Goal: Transaction & Acquisition: Purchase product/service

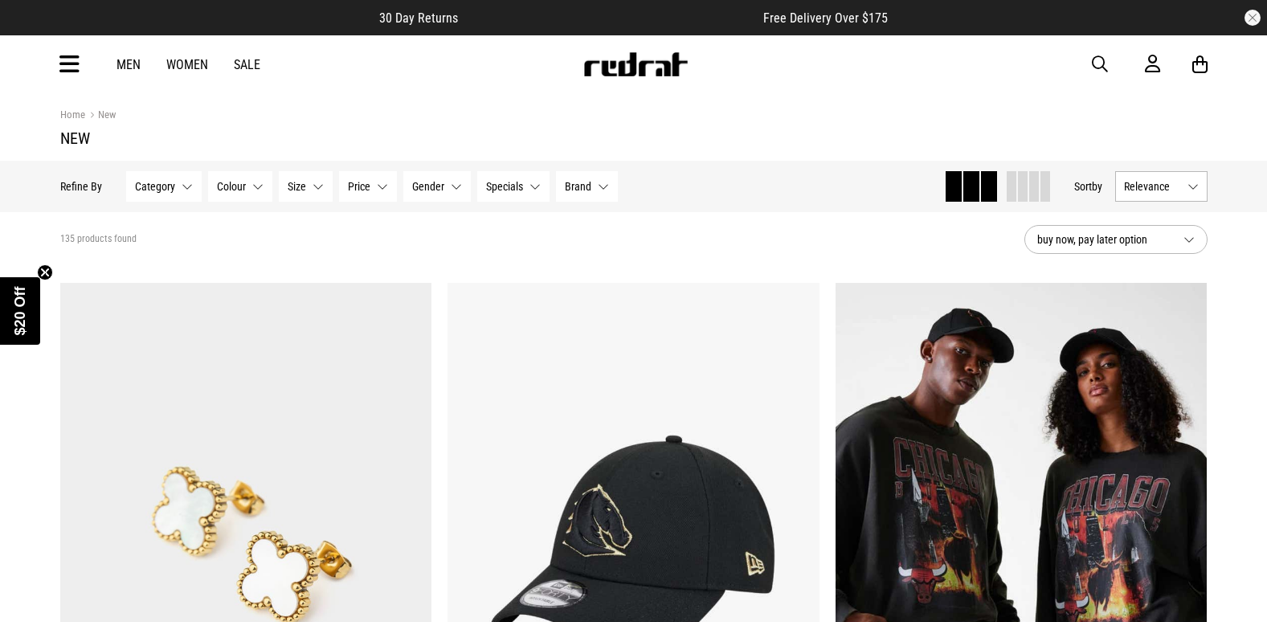
click at [68, 67] on icon at bounding box center [69, 64] width 20 height 27
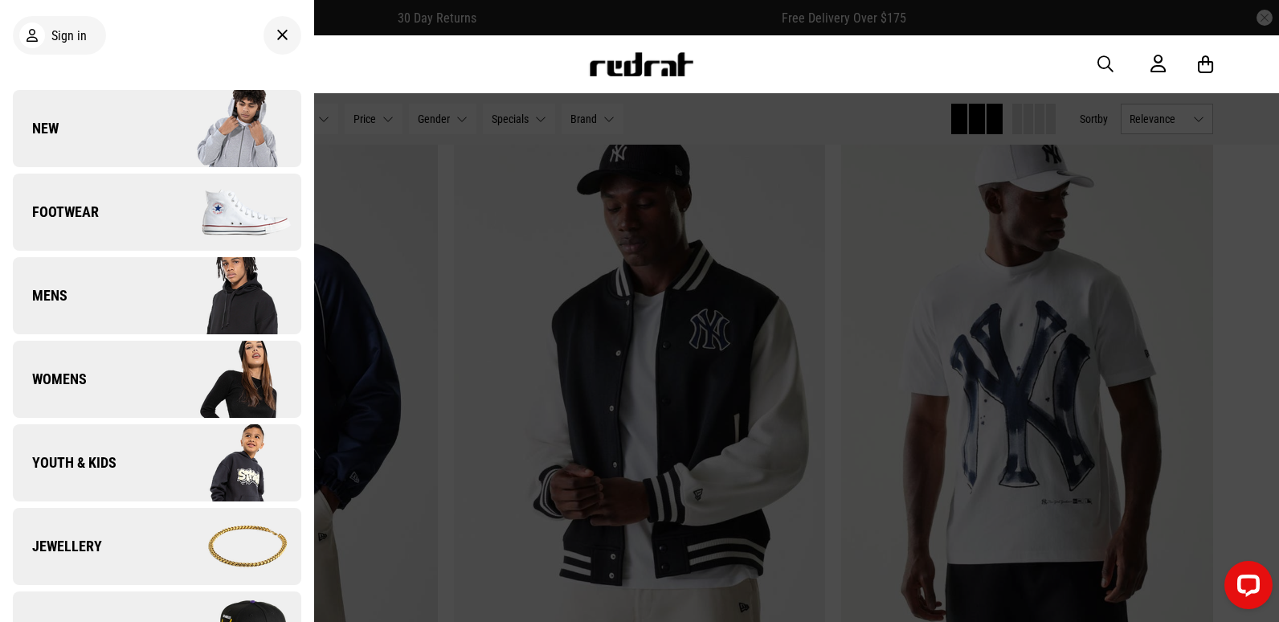
scroll to position [241, 0]
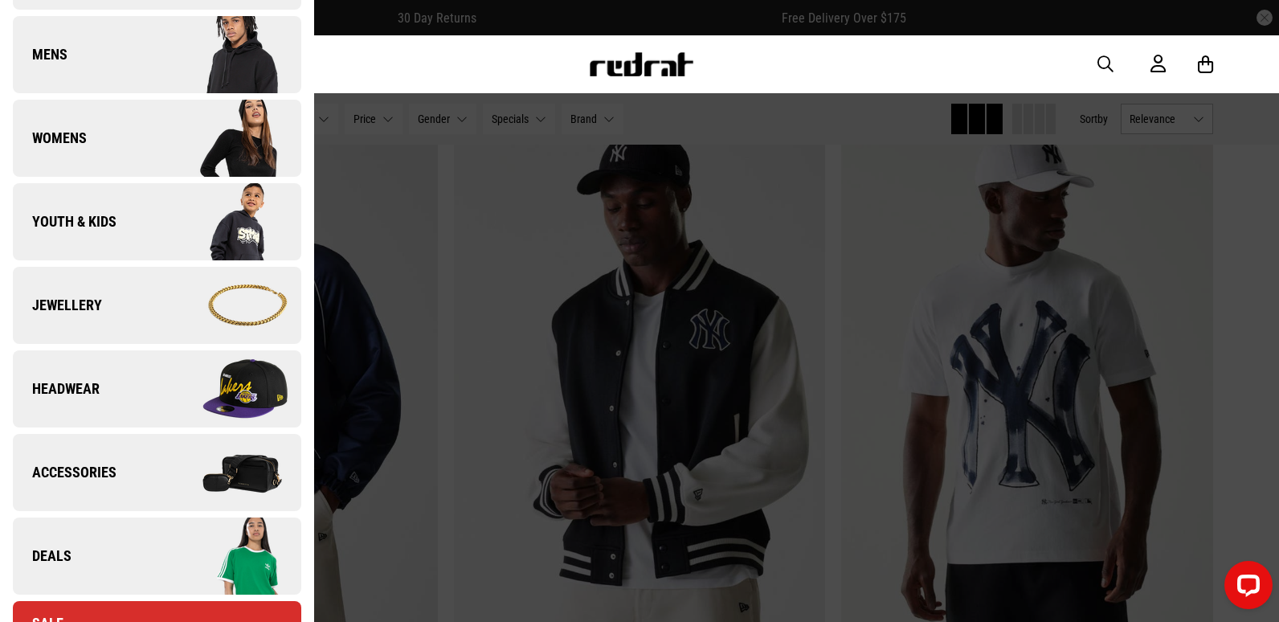
click at [142, 518] on link "Deals" at bounding box center [157, 555] width 288 height 77
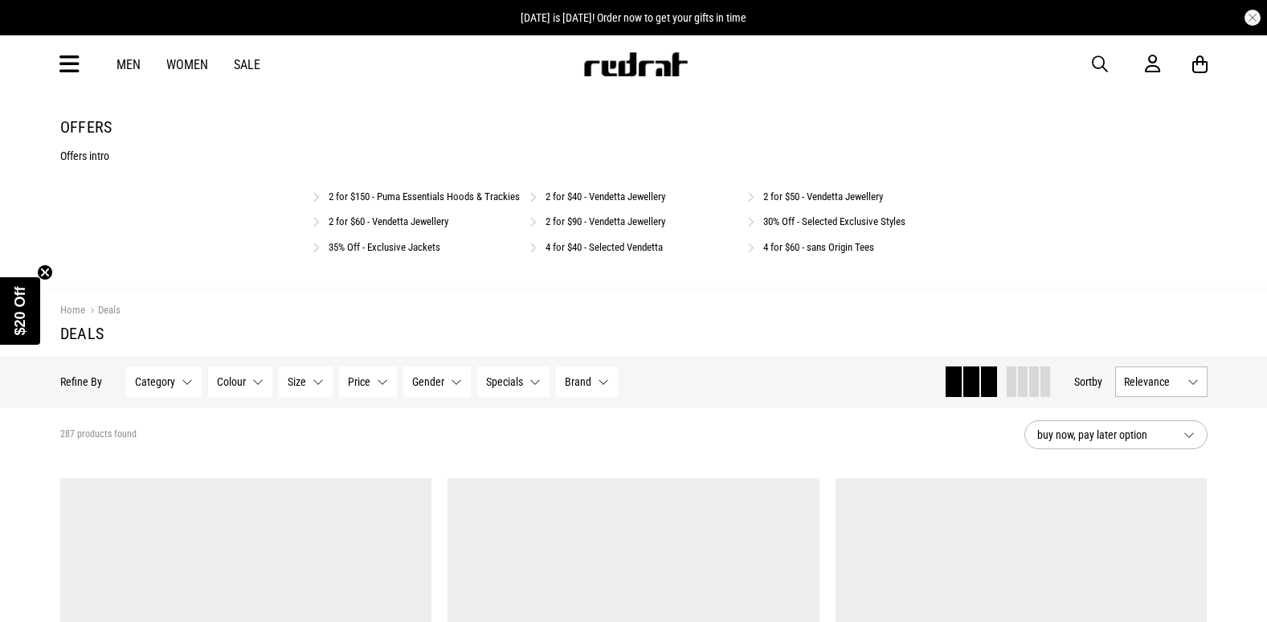
click at [787, 227] on link "30% Off - Selected Exclusive Styles" at bounding box center [834, 221] width 142 height 12
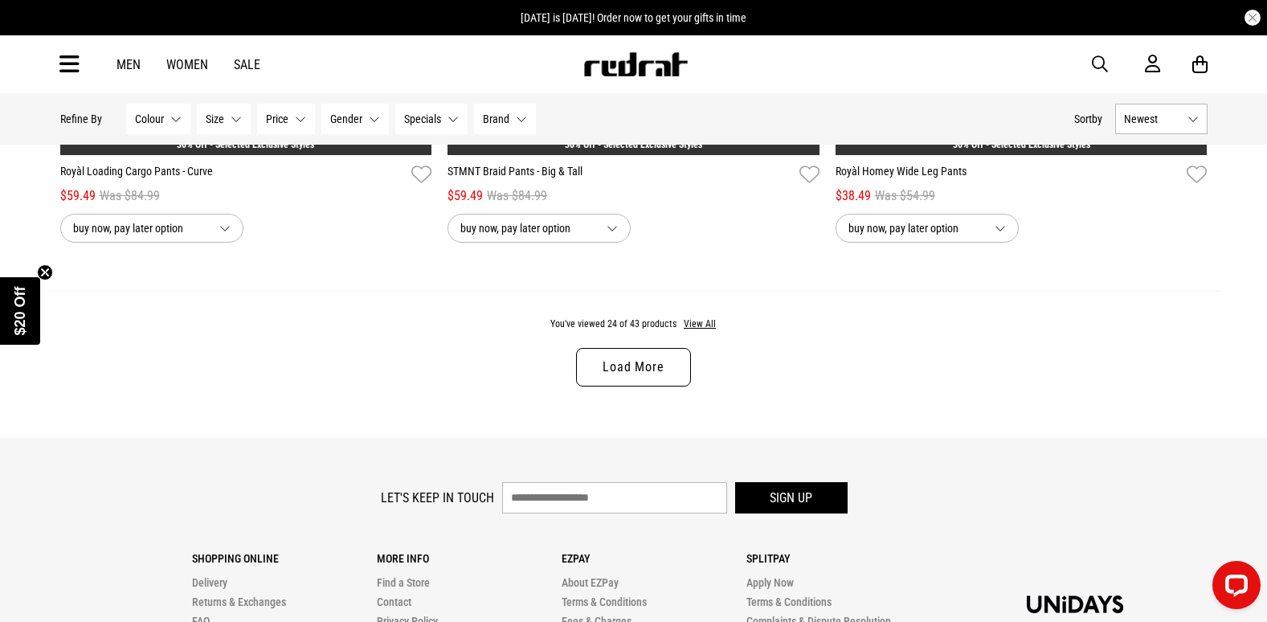
scroll to position [5223, 0]
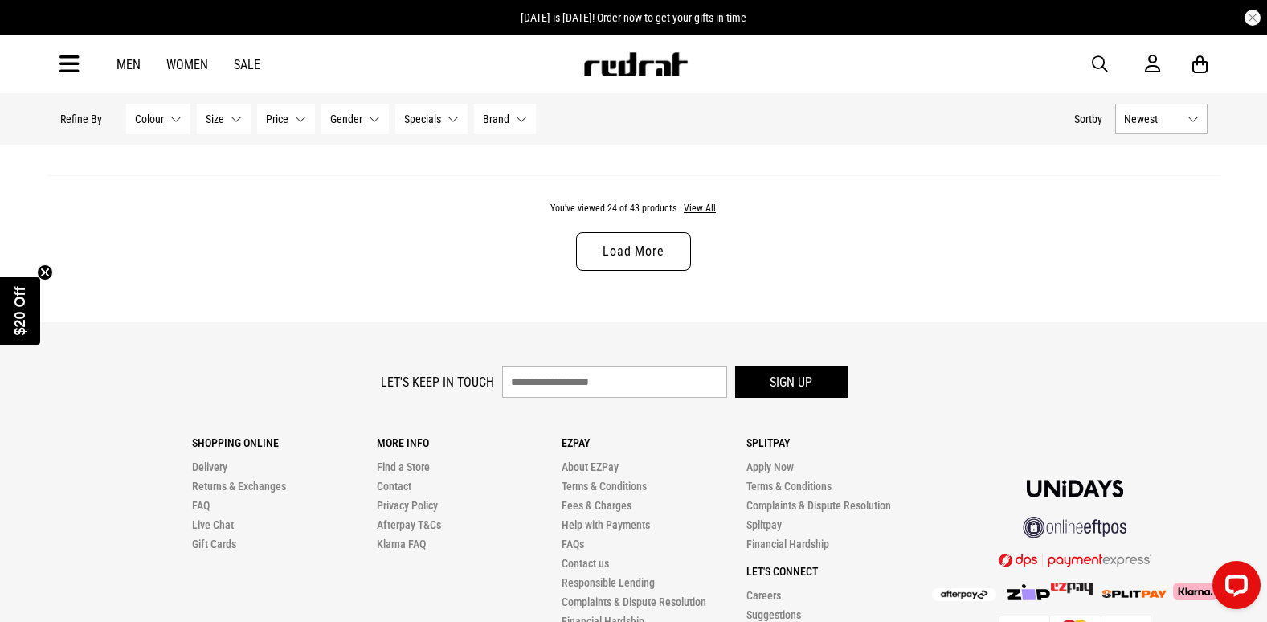
click at [669, 264] on link "Load More" at bounding box center [633, 251] width 114 height 39
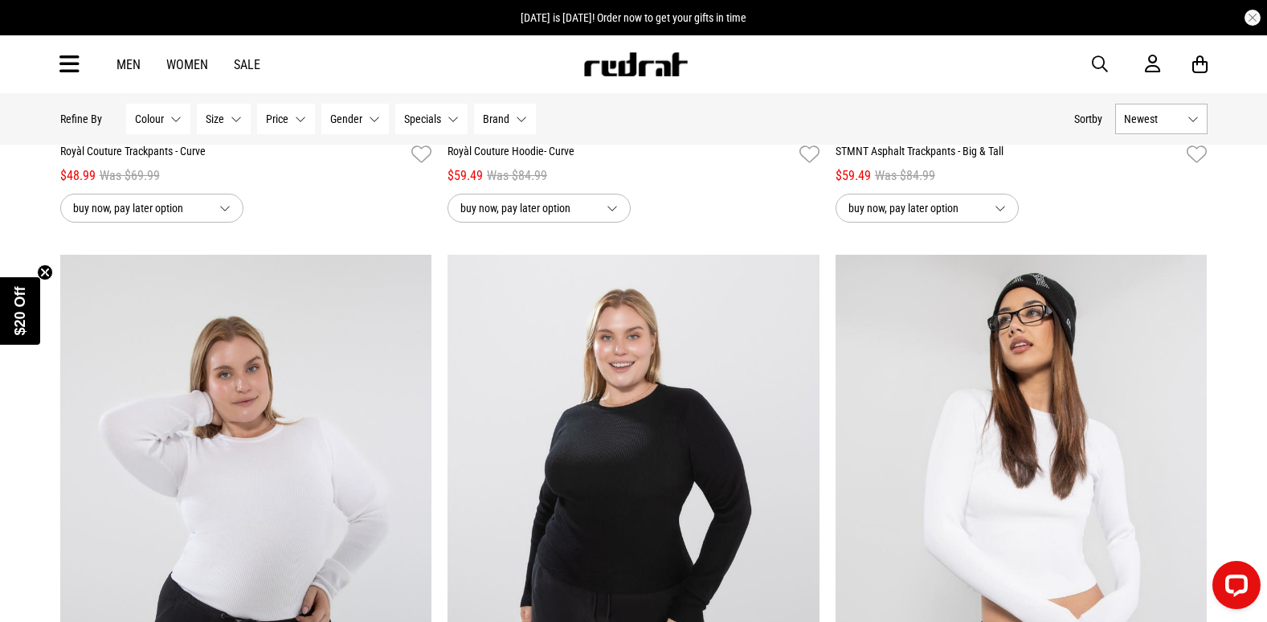
scroll to position [643, 0]
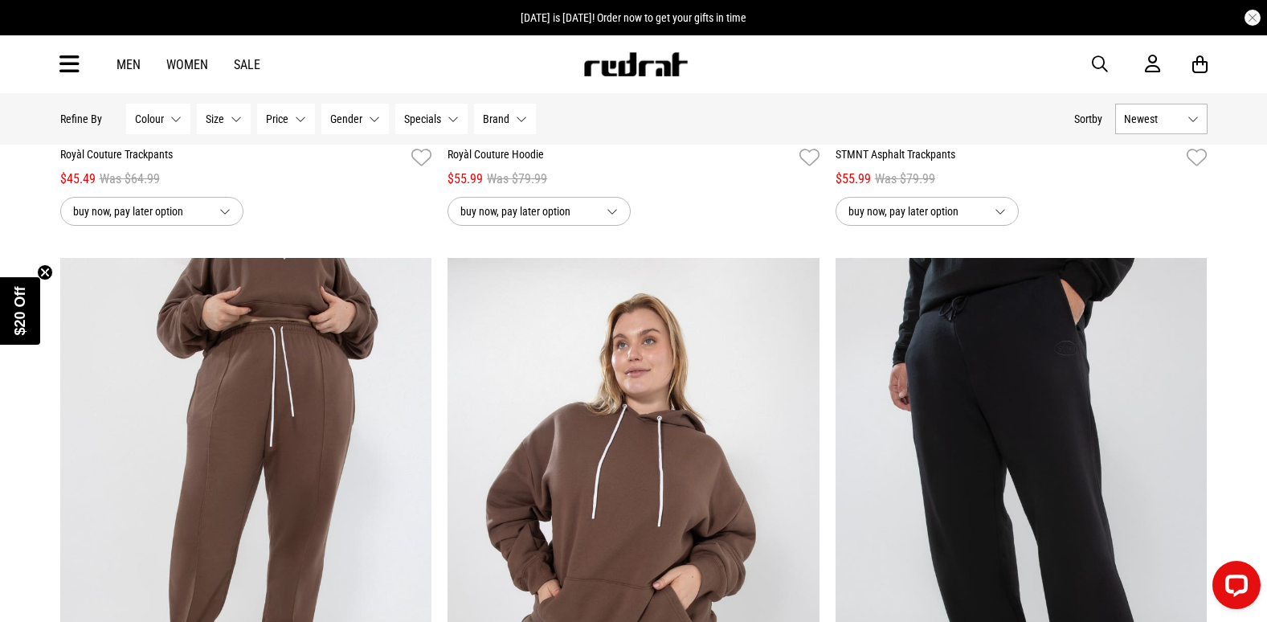
click at [1099, 63] on span "button" at bounding box center [1100, 64] width 16 height 19
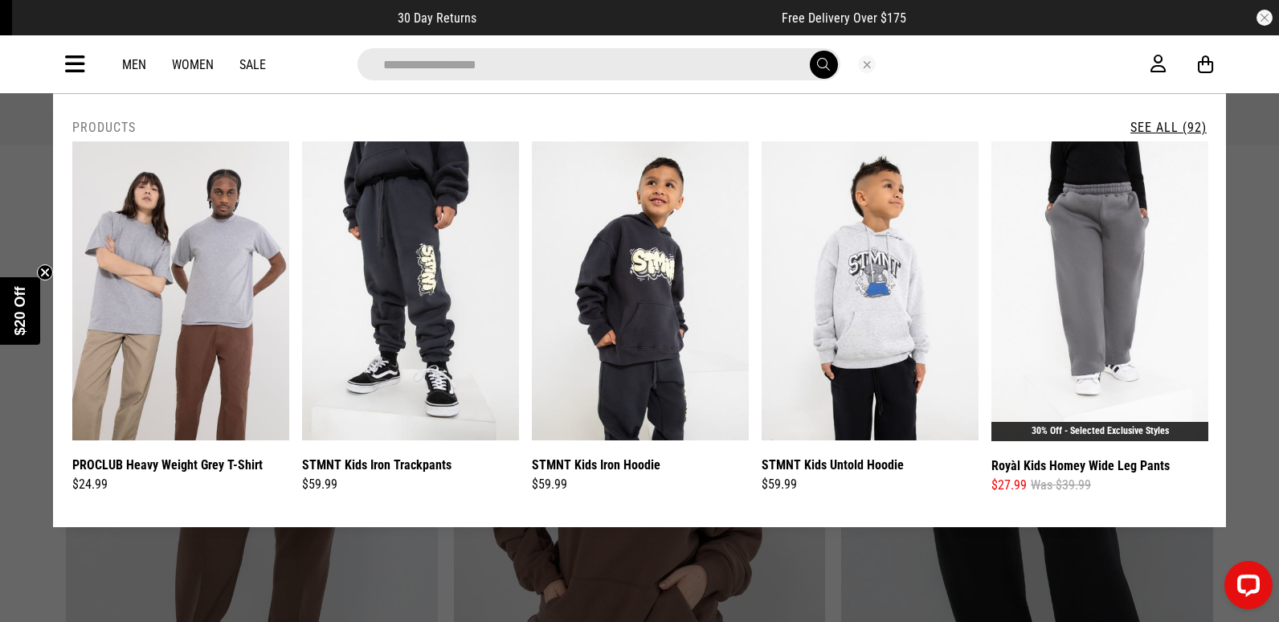
type input "**********"
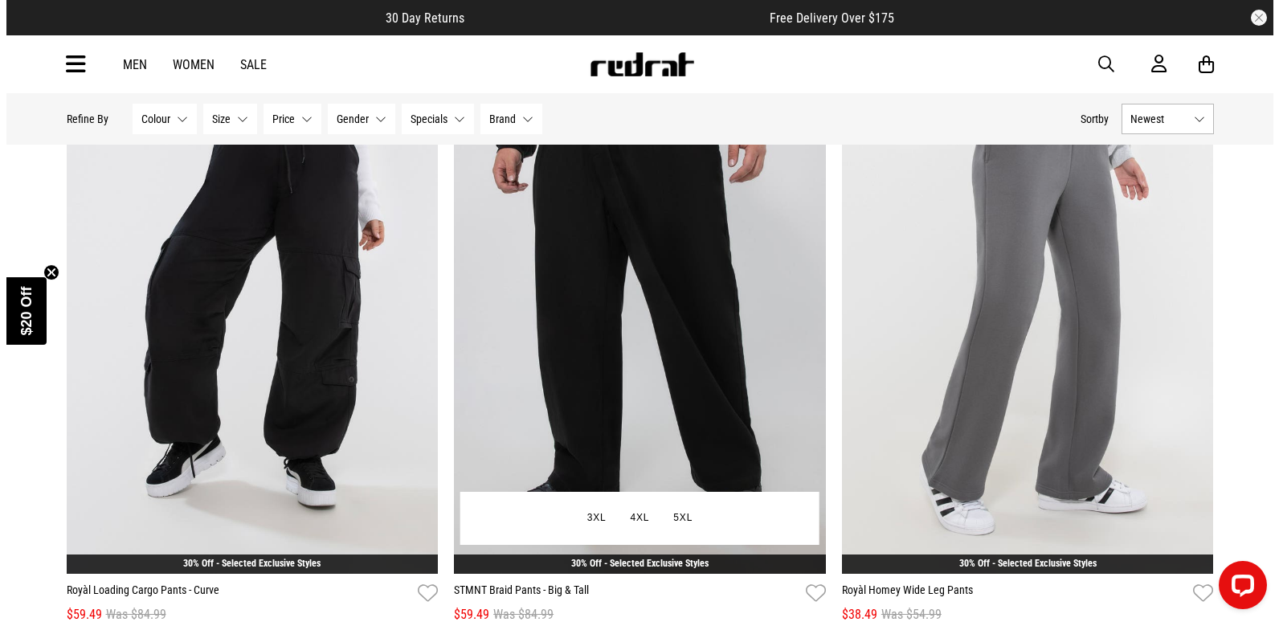
scroll to position [4902, 0]
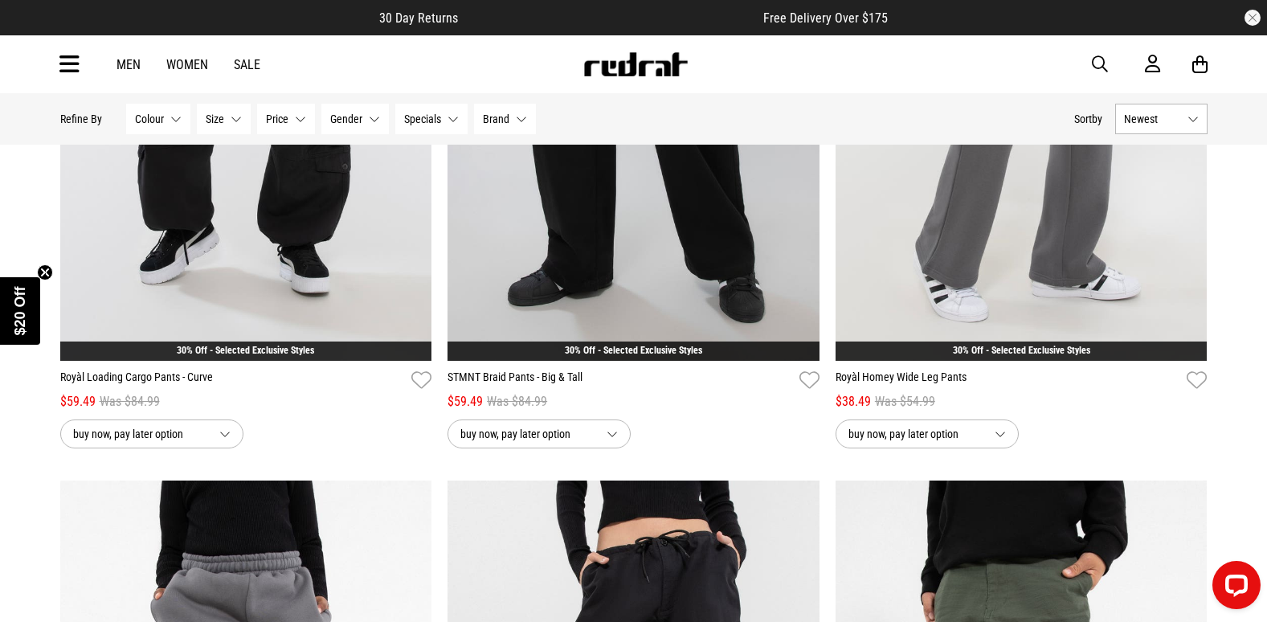
click at [76, 72] on icon at bounding box center [69, 64] width 20 height 27
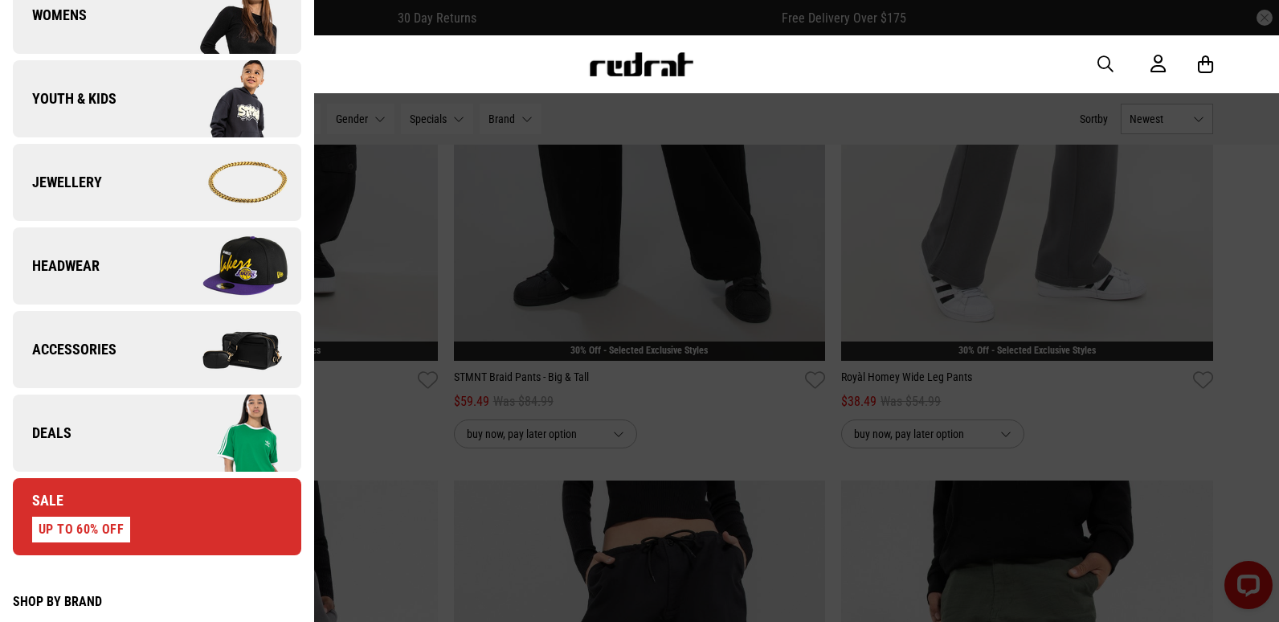
scroll to position [482, 0]
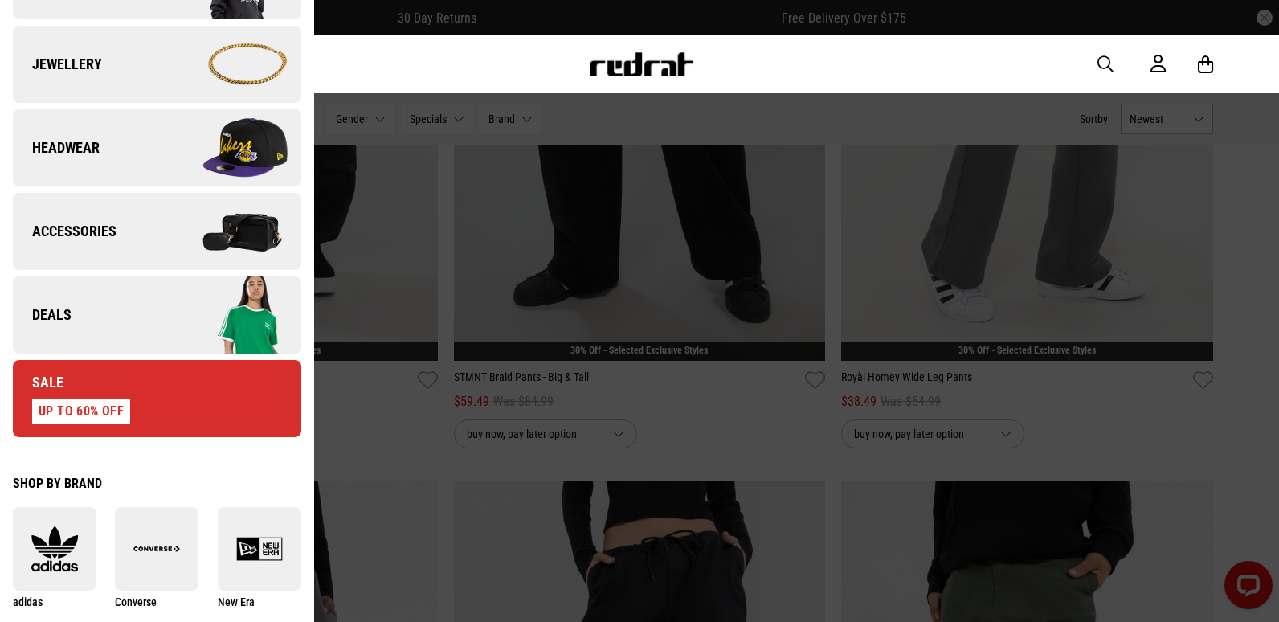
drag, startPoint x: 189, startPoint y: 302, endPoint x: 217, endPoint y: 326, distance: 37.0
click at [189, 302] on img at bounding box center [229, 315] width 144 height 80
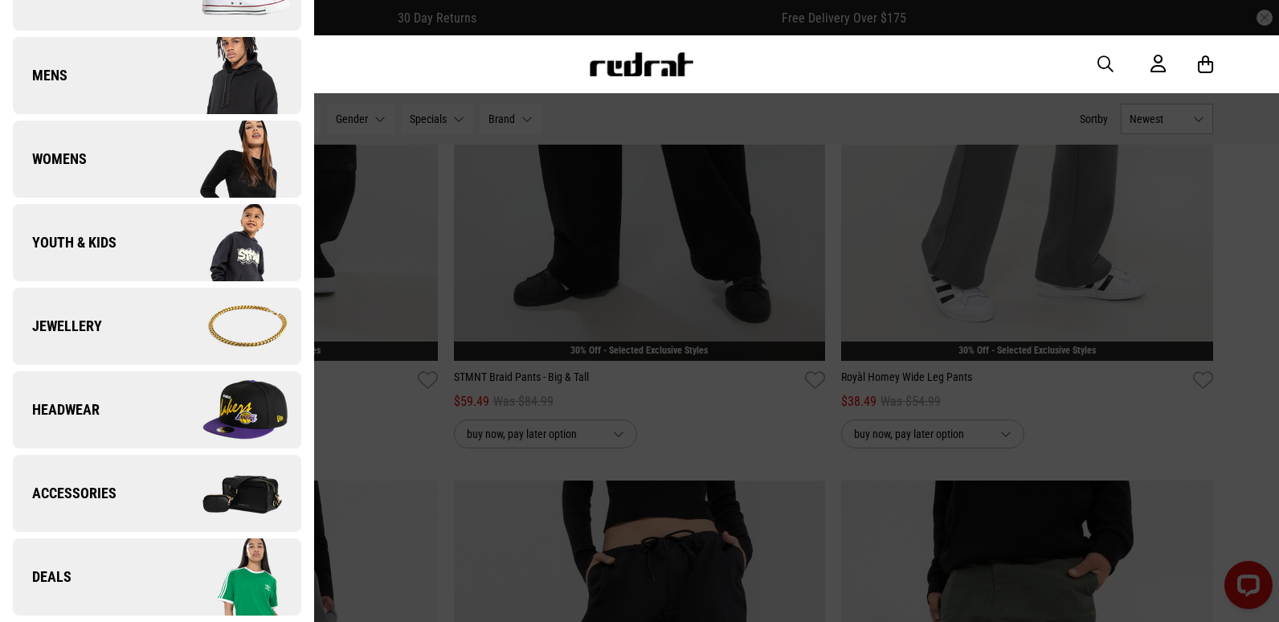
scroll to position [0, 0]
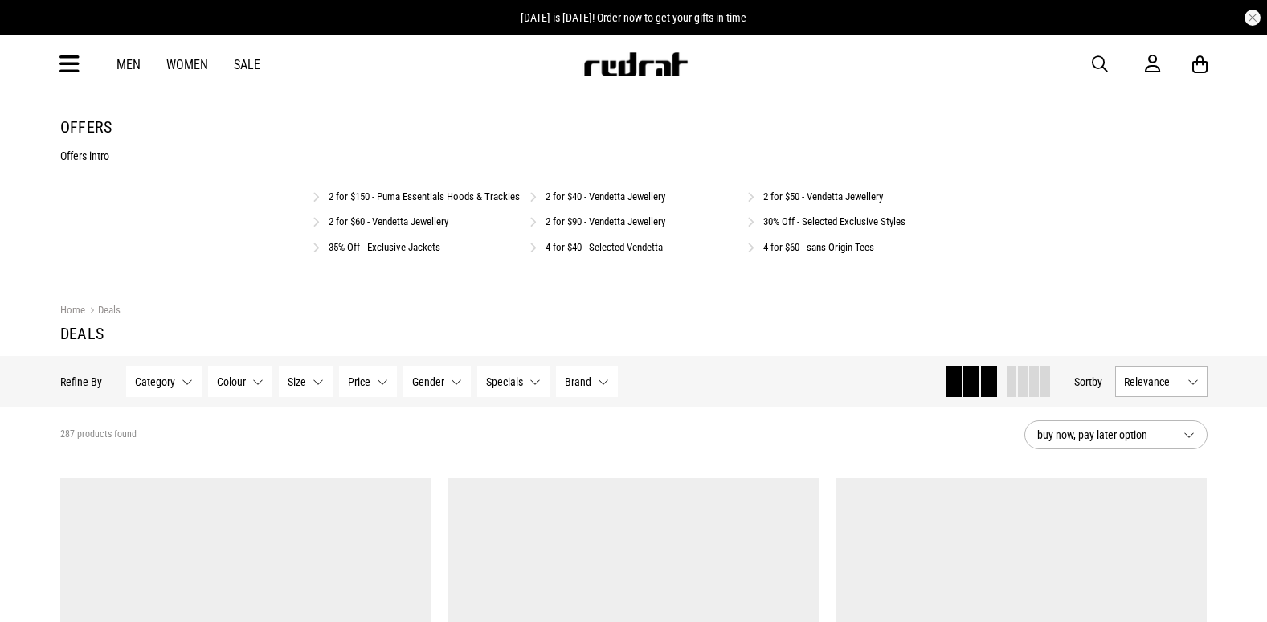
click at [363, 254] on div "35% Off - Exclusive Jackets" at bounding box center [417, 246] width 208 height 15
click at [384, 253] on link "35% Off - Exclusive Jackets" at bounding box center [385, 247] width 112 height 12
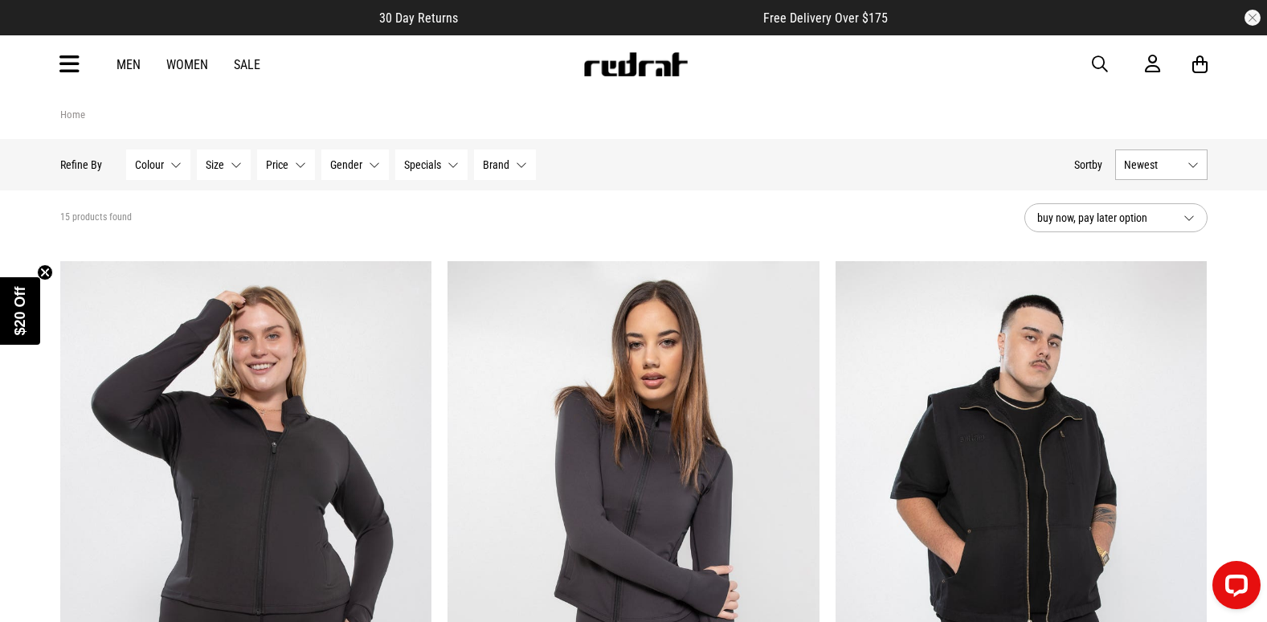
click at [1104, 63] on span "button" at bounding box center [1100, 64] width 16 height 19
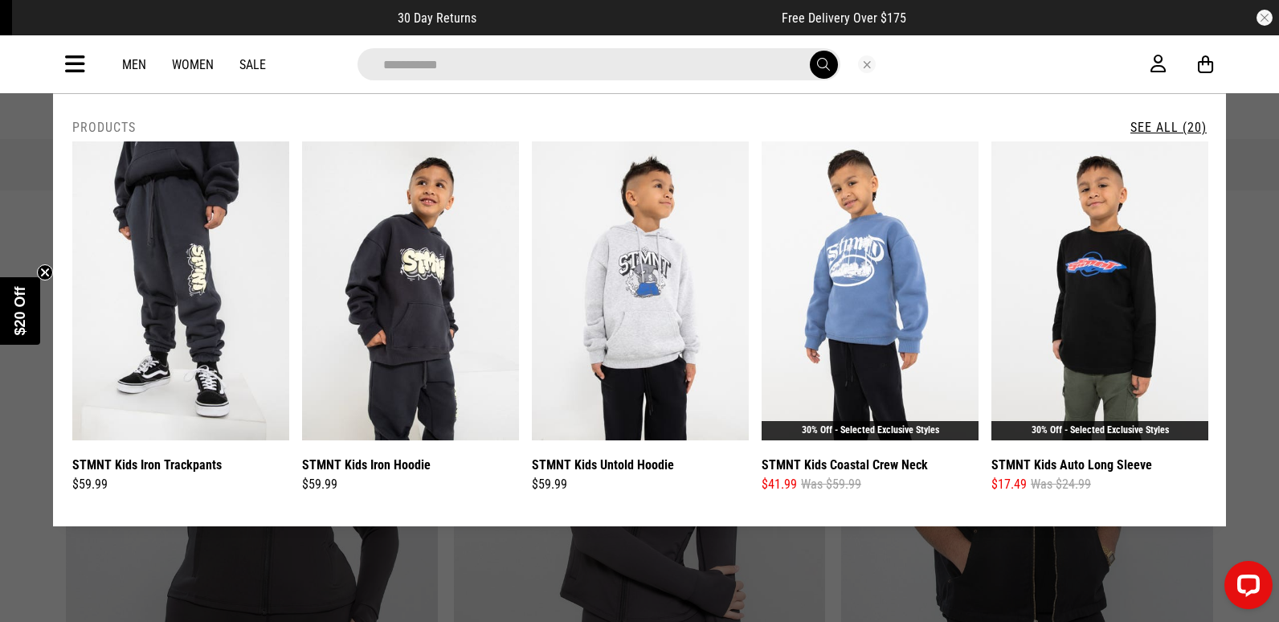
type input "**********"
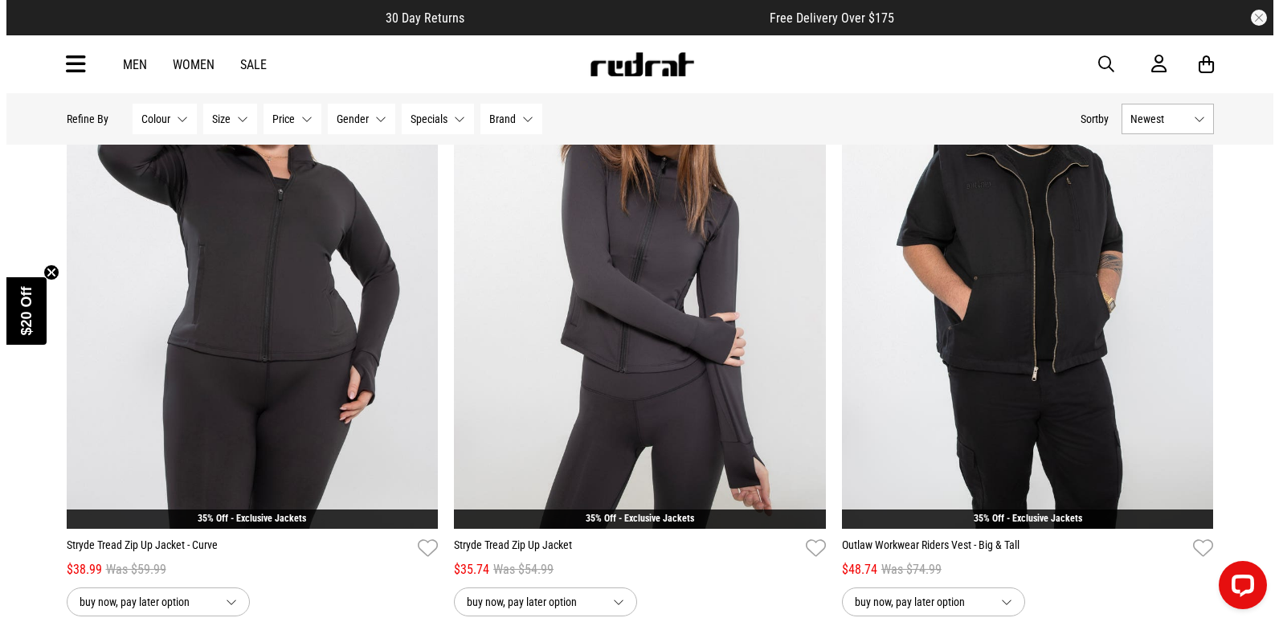
scroll to position [562, 0]
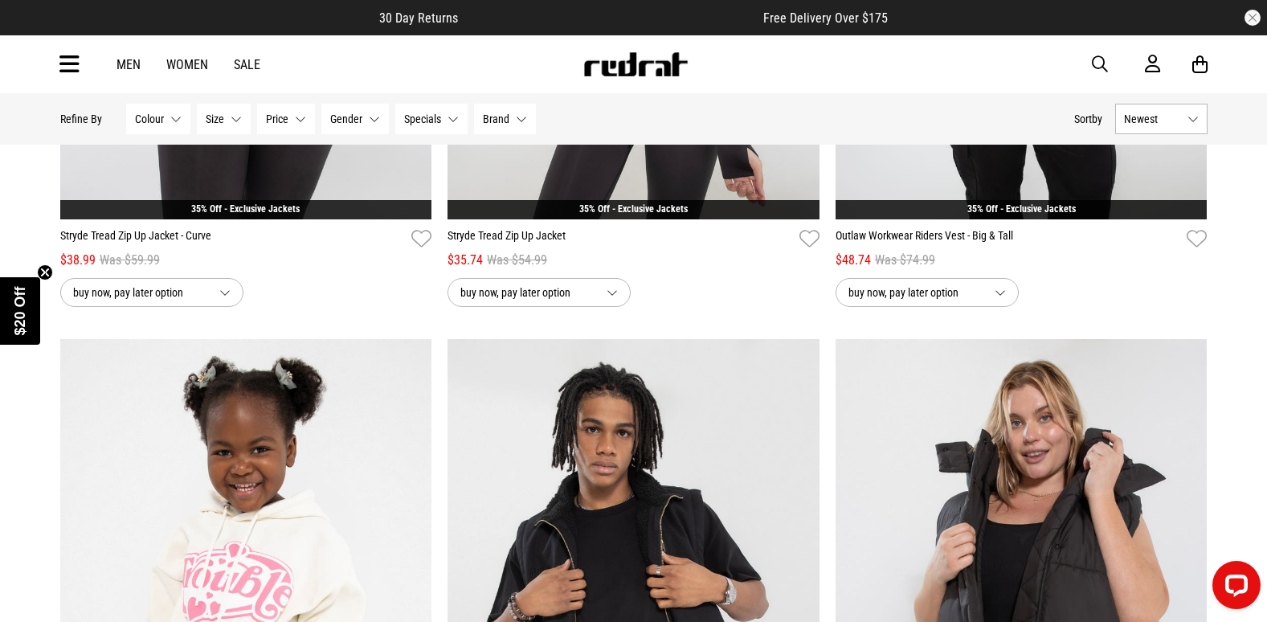
click at [62, 59] on icon at bounding box center [69, 64] width 20 height 27
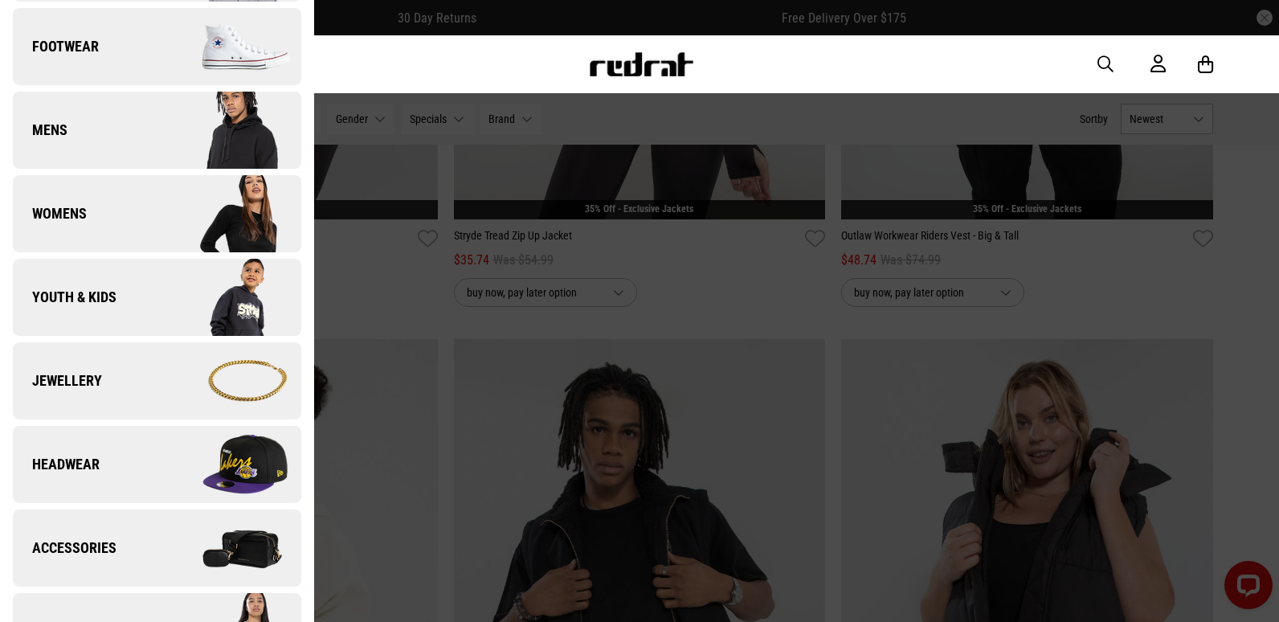
scroll to position [402, 0]
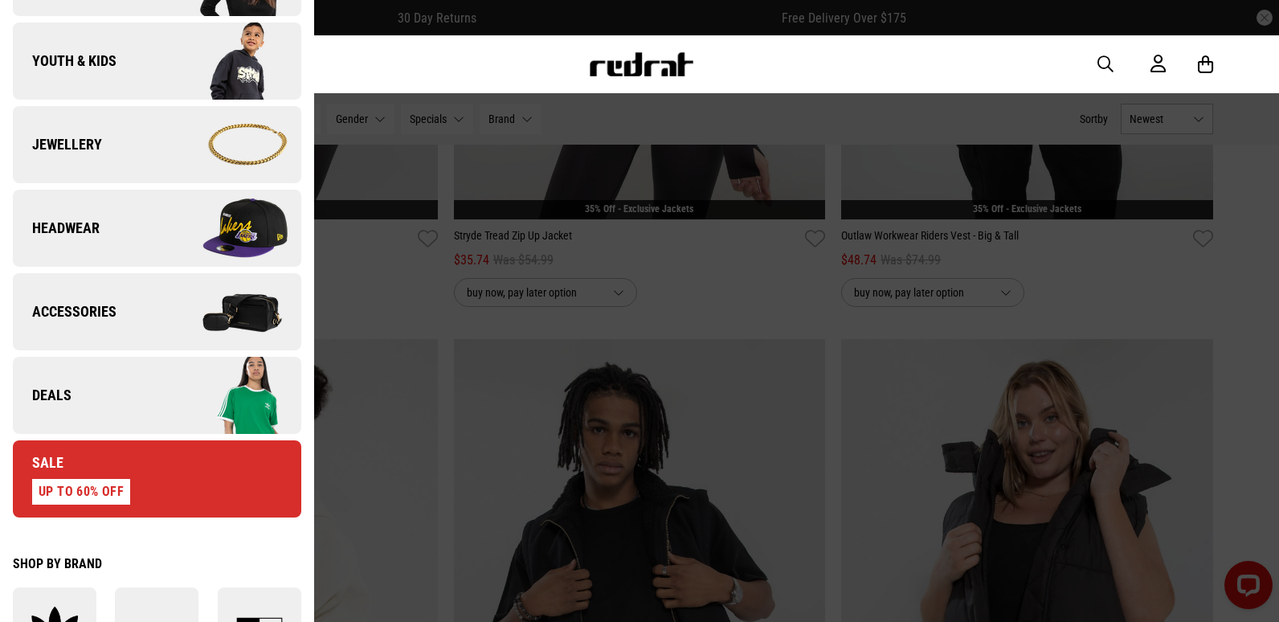
click at [87, 391] on link "Deals" at bounding box center [157, 395] width 288 height 77
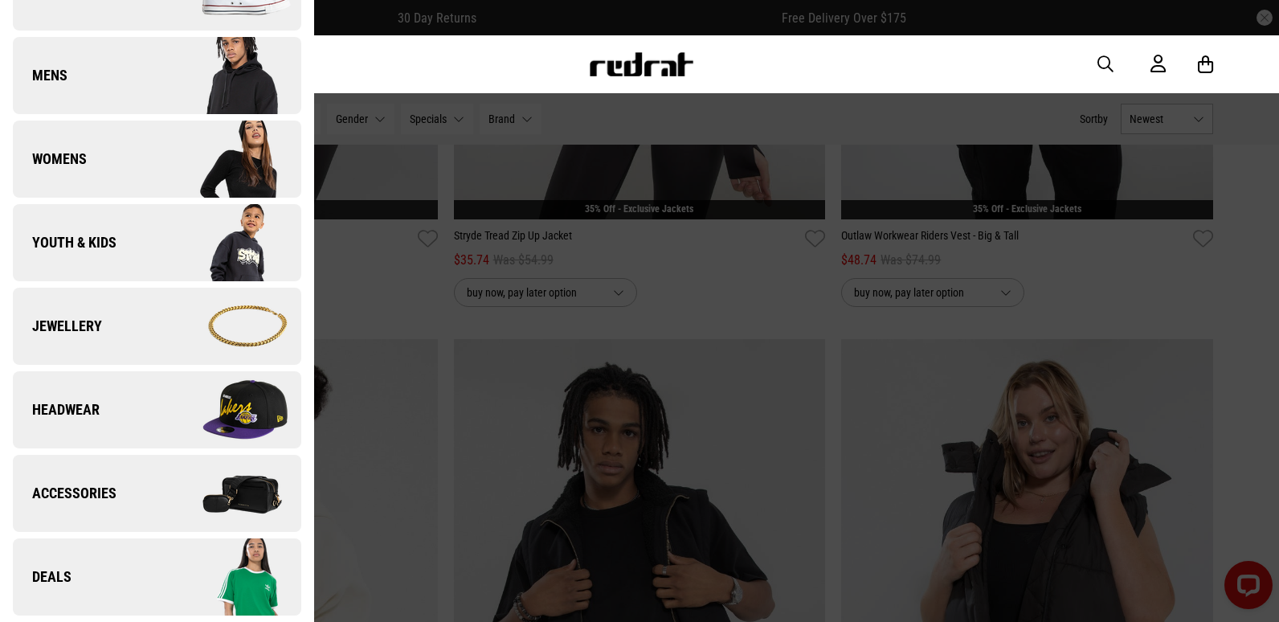
scroll to position [0, 0]
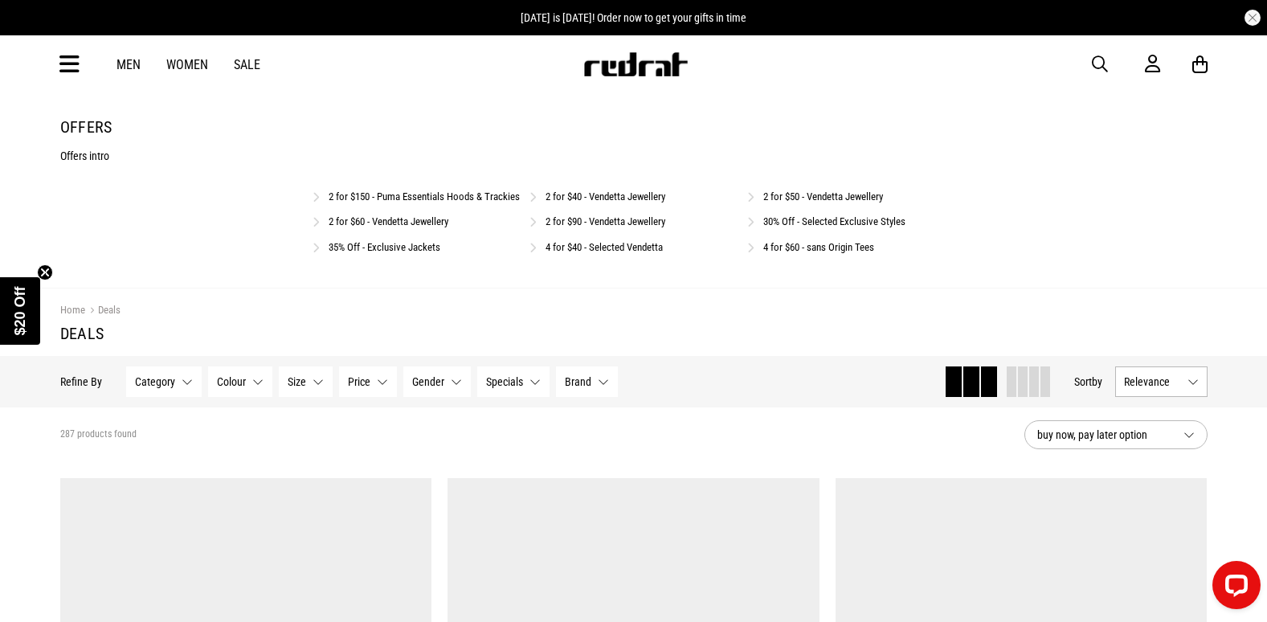
click at [785, 227] on link "30% Off - Selected Exclusive Styles" at bounding box center [834, 221] width 142 height 12
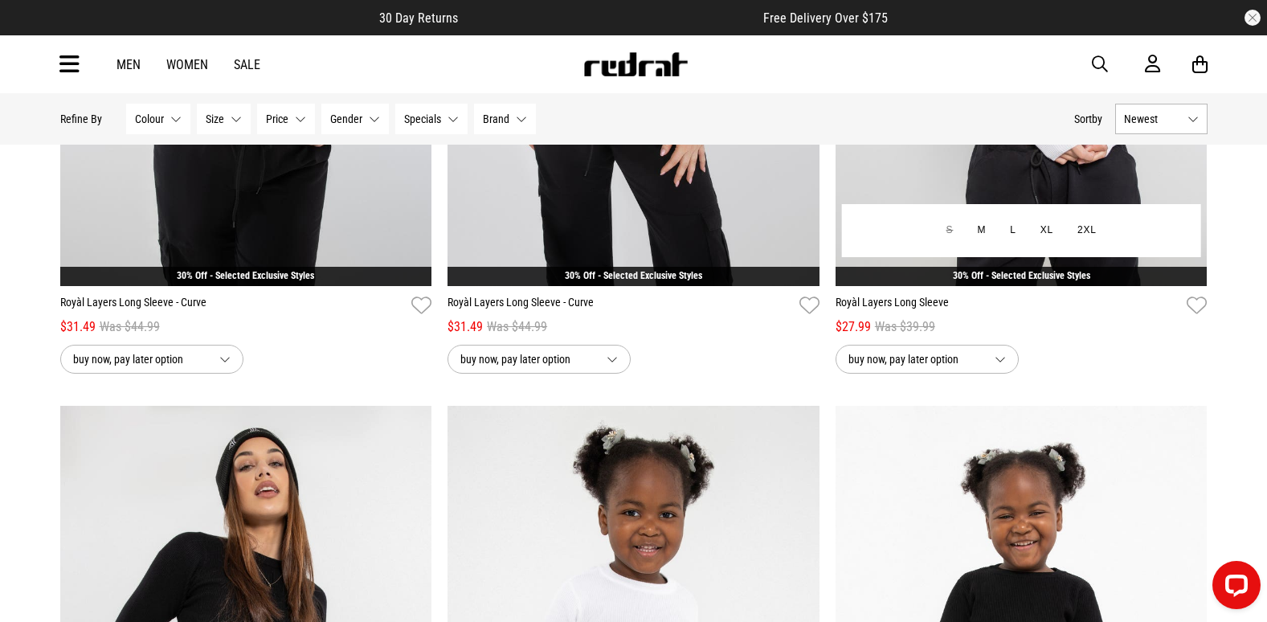
scroll to position [1928, 0]
